Goal: Navigation & Orientation: Go to known website

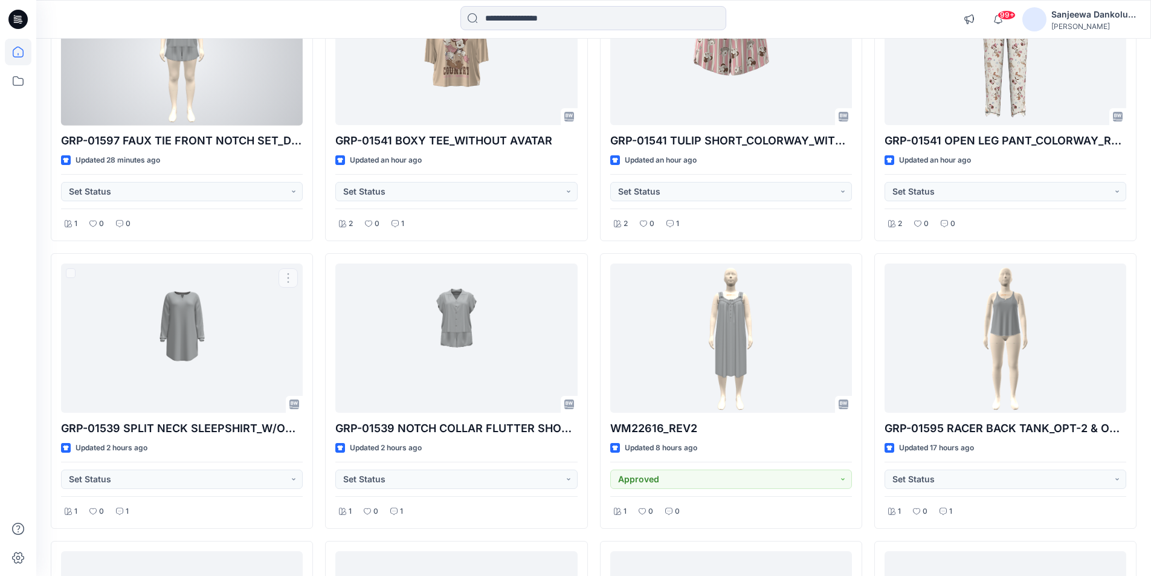
scroll to position [200, 0]
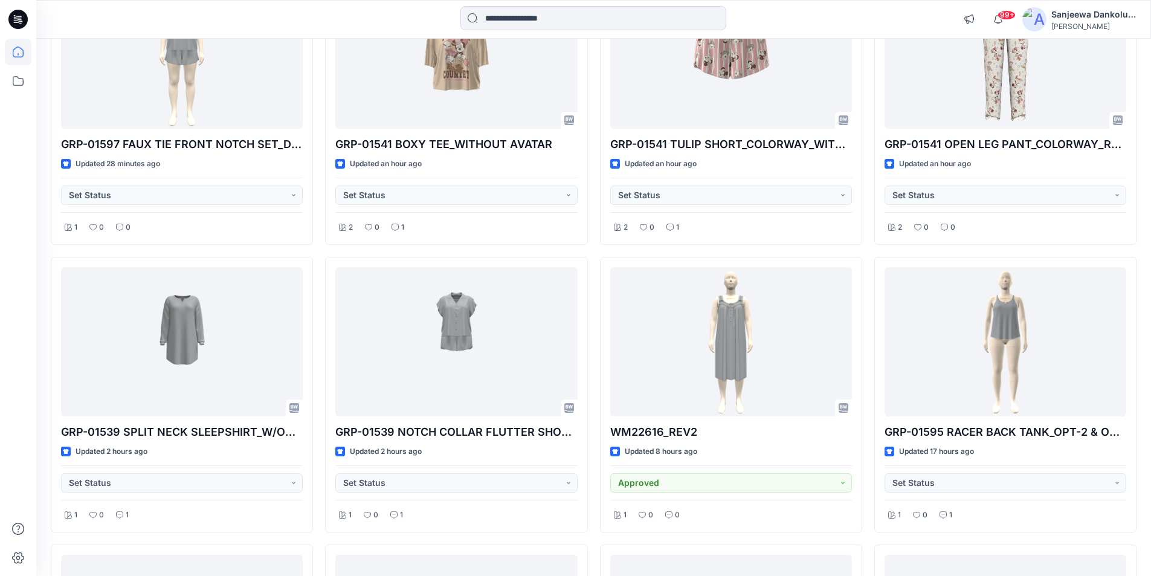
click at [12, 19] on icon at bounding box center [17, 19] width 19 height 19
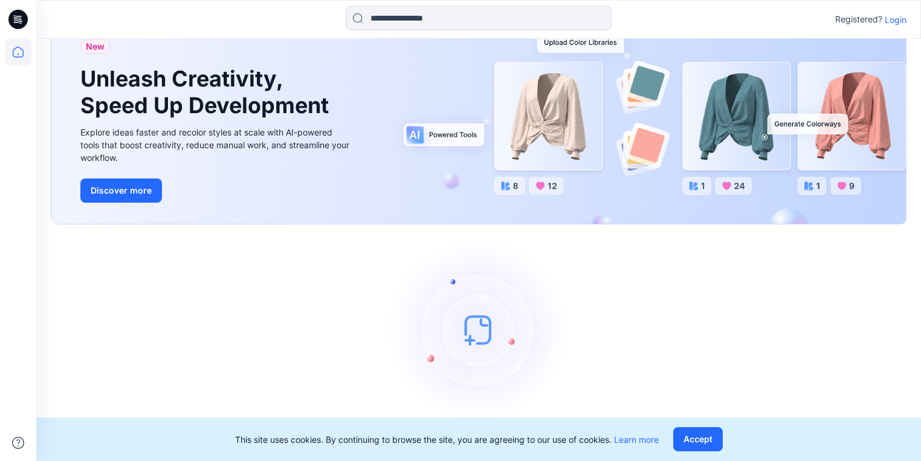
scroll to position [55, 0]
